Goal: Information Seeking & Learning: Learn about a topic

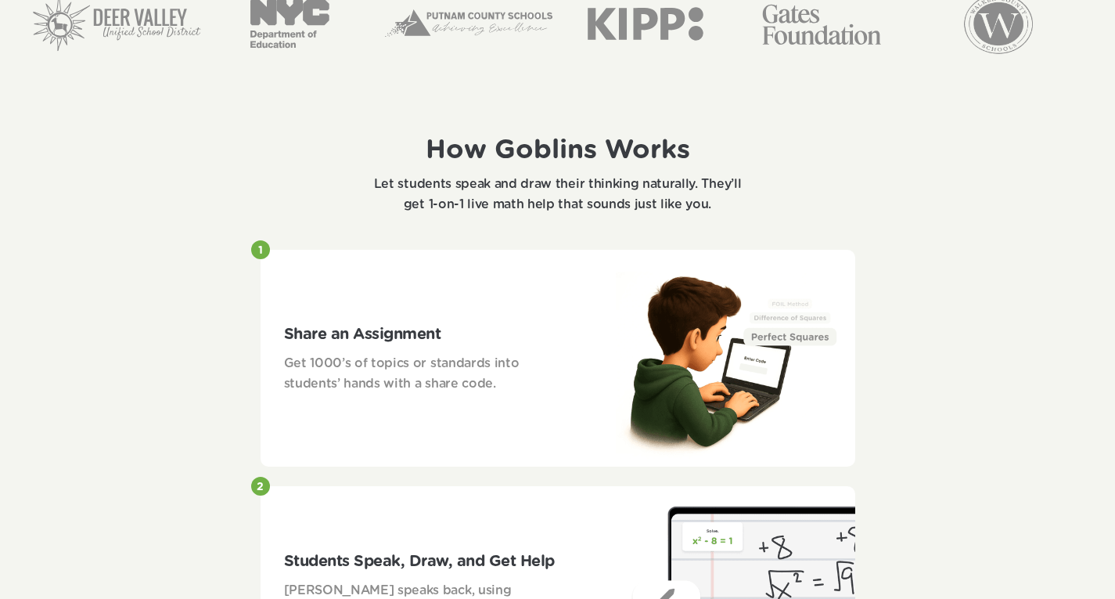
scroll to position [548, 0]
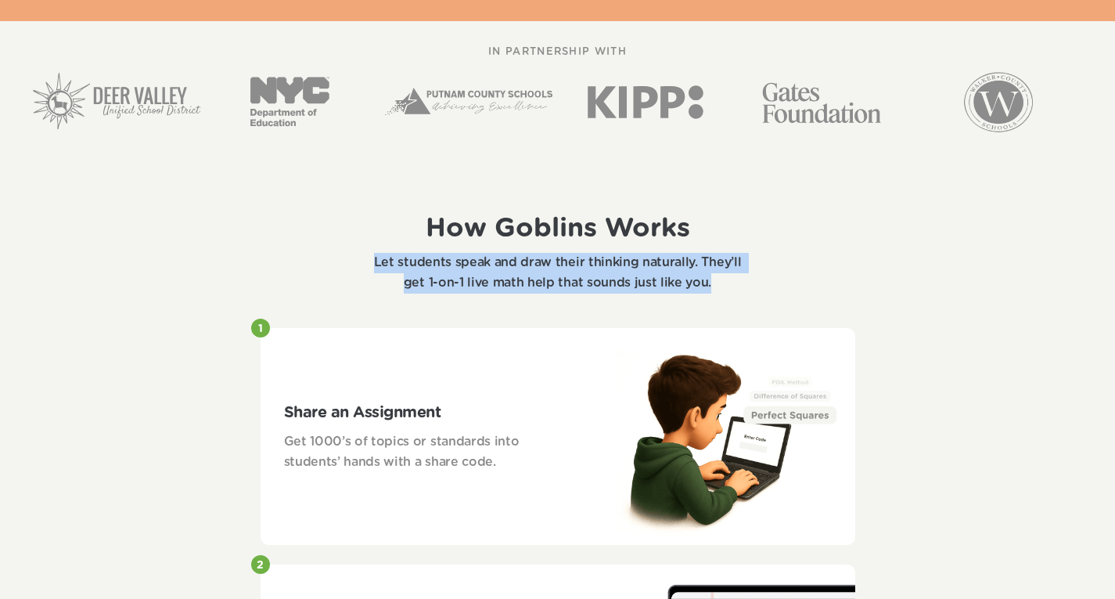
drag, startPoint x: 317, startPoint y: 184, endPoint x: 832, endPoint y: 275, distance: 522.9
click at [832, 275] on div "How Goblins Works Let students speak and draw their thinking naturally. They’ll…" at bounding box center [558, 252] width 595 height 111
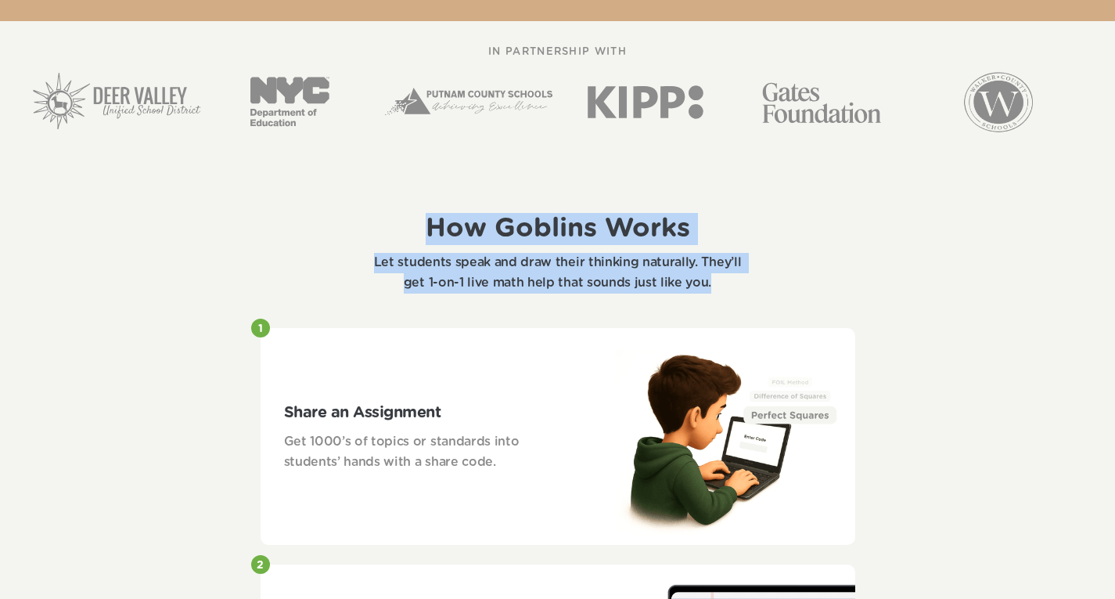
drag, startPoint x: 833, startPoint y: 282, endPoint x: 398, endPoint y: 191, distance: 443.8
drag, startPoint x: 371, startPoint y: 182, endPoint x: 762, endPoint y: 294, distance: 406.8
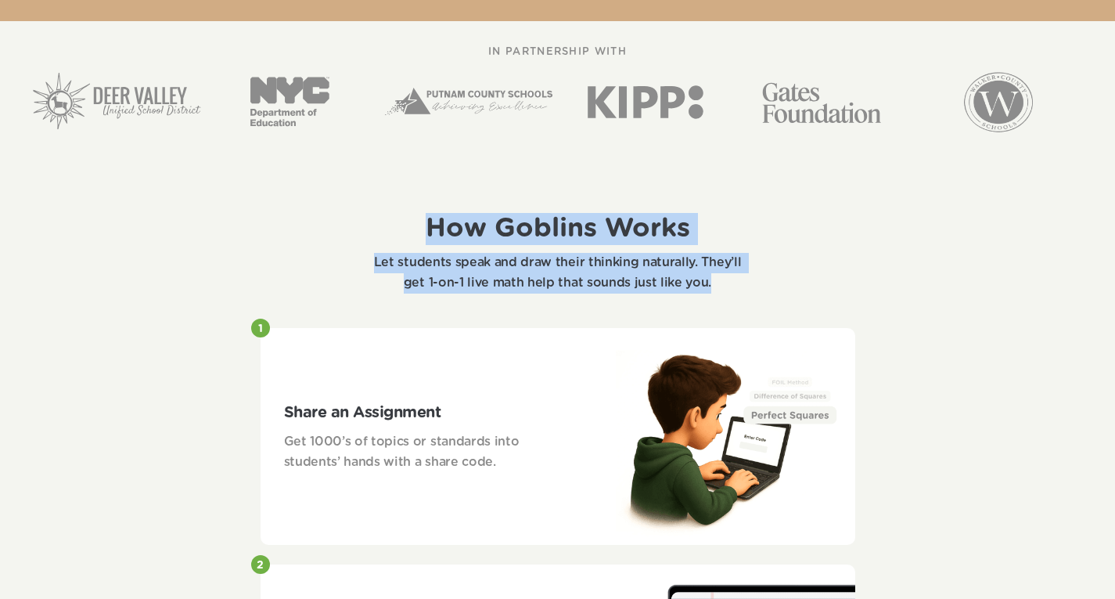
click at [762, 294] on div "How Goblins Works Let students speak and draw their thinking naturally. They’ll…" at bounding box center [558, 252] width 595 height 111
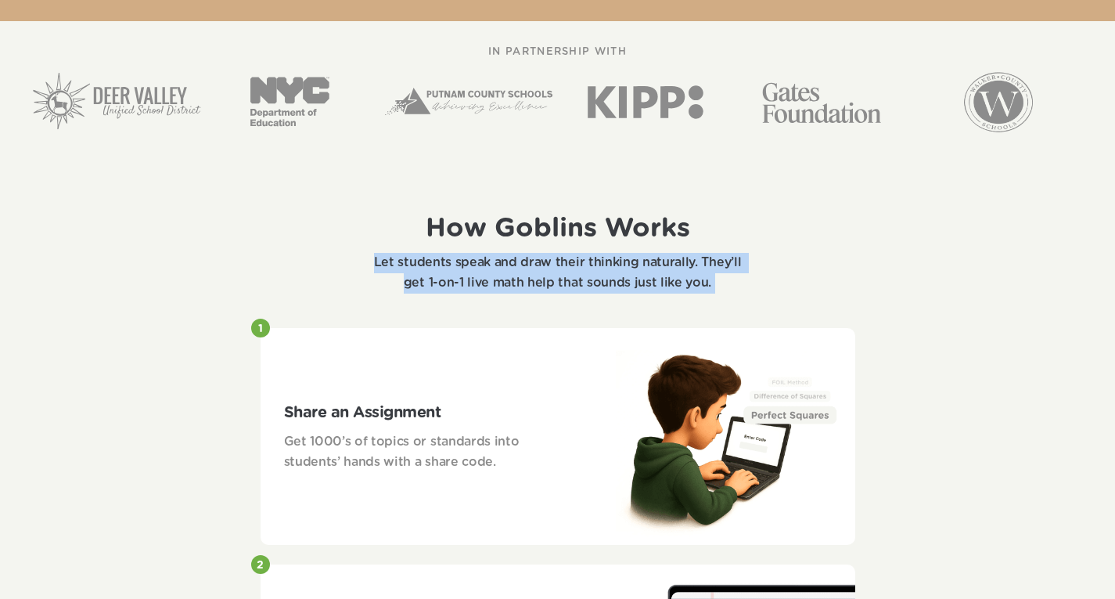
drag, startPoint x: 762, startPoint y: 294, endPoint x: 357, endPoint y: 207, distance: 414.5
click at [357, 207] on div "How Goblins Works Let students speak and draw their thinking naturally. They’ll…" at bounding box center [558, 252] width 595 height 111
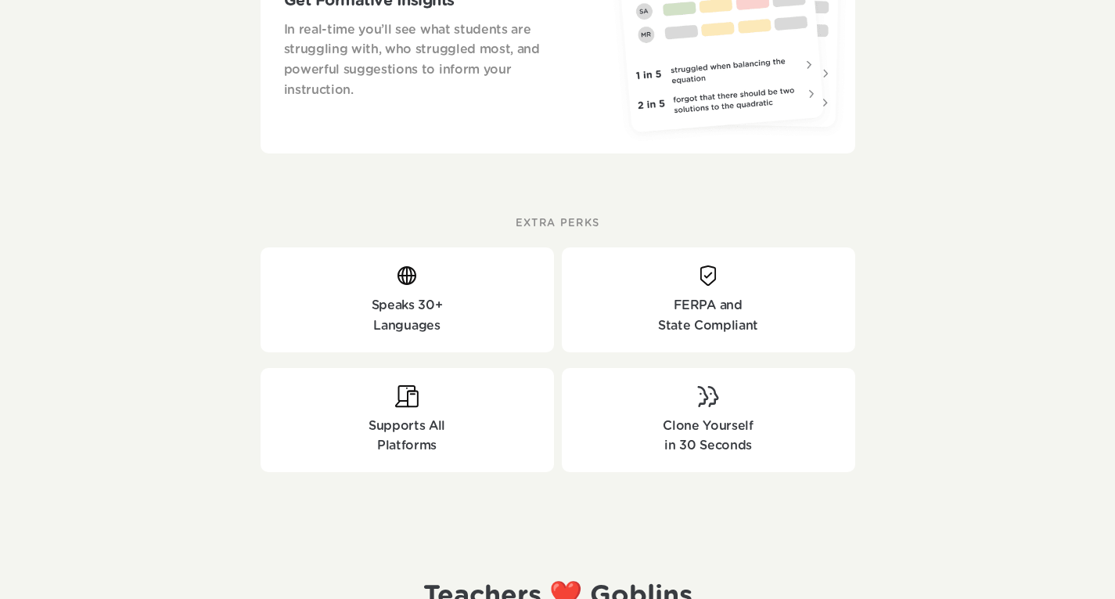
scroll to position [1697, 0]
